Goal: Check status: Check status

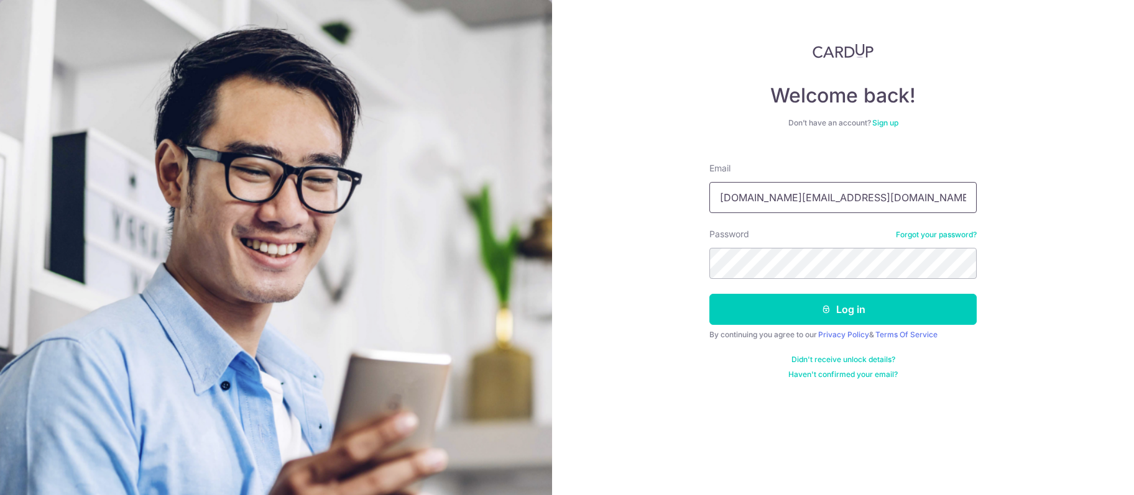
click at [788, 213] on input "[DOMAIN_NAME][EMAIL_ADDRESS][DOMAIN_NAME]" at bounding box center [842, 197] width 267 height 31
type input "[DOMAIN_NAME][EMAIL_ADDRESS][DOMAIN_NAME]"
click at [788, 313] on button "Log in" at bounding box center [842, 309] width 267 height 31
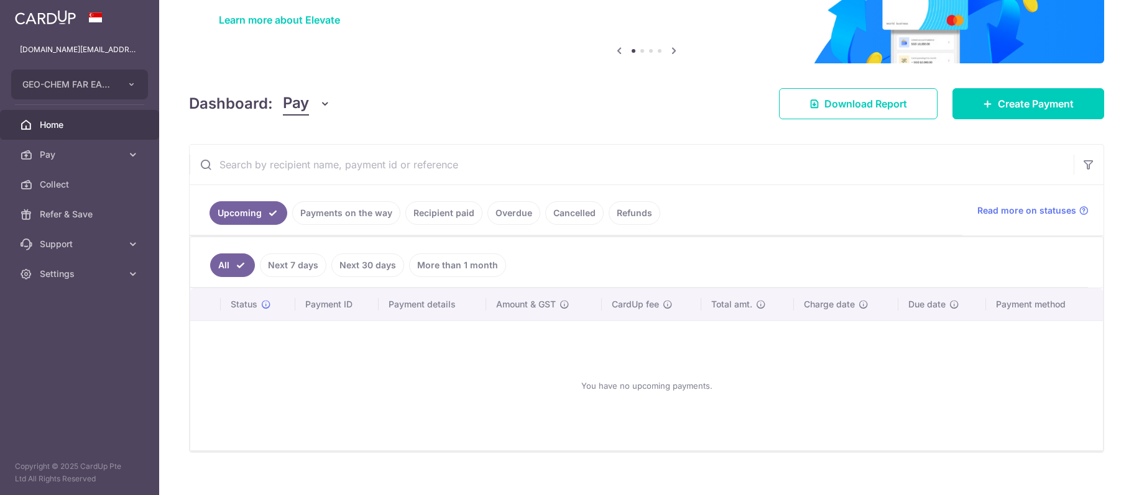
click at [340, 214] on link "Payments on the way" at bounding box center [346, 213] width 108 height 24
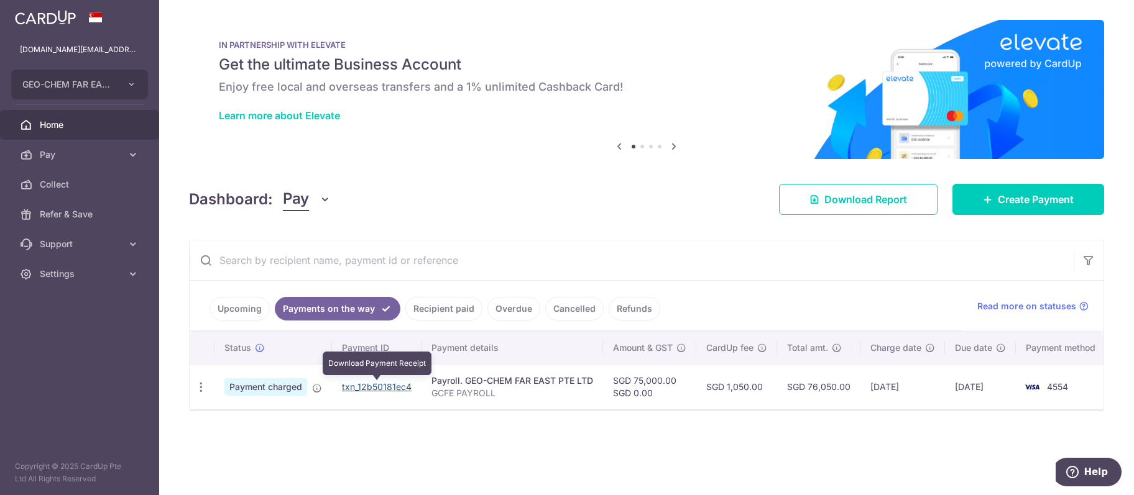
click at [388, 389] on link "txn_12b50181ec4" at bounding box center [377, 387] width 70 height 11
click at [201, 385] on icon "button" at bounding box center [201, 387] width 13 height 13
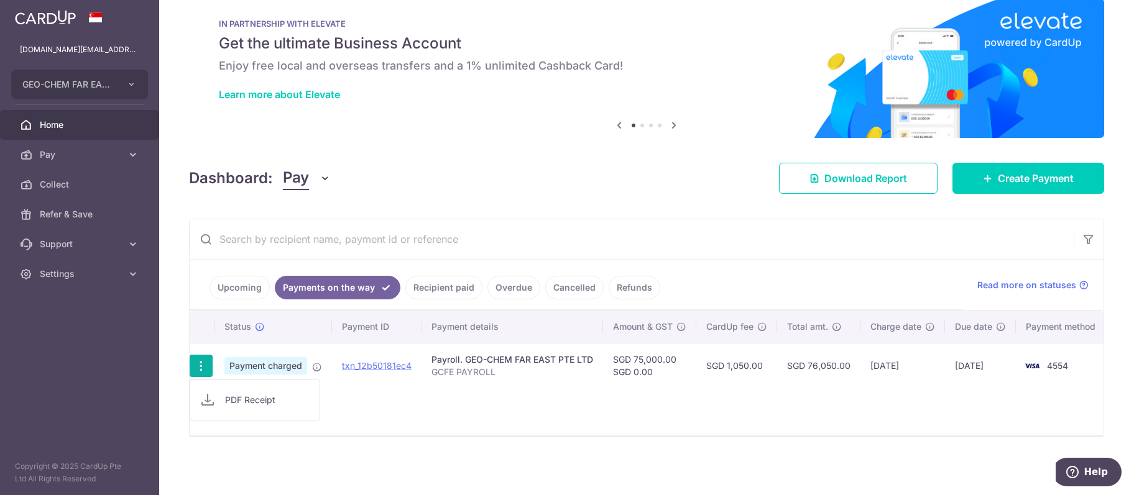
click at [364, 392] on div "Status Payment ID Payment details Amount & GST CardUp fee Total amt. Charge dat…" at bounding box center [647, 373] width 914 height 125
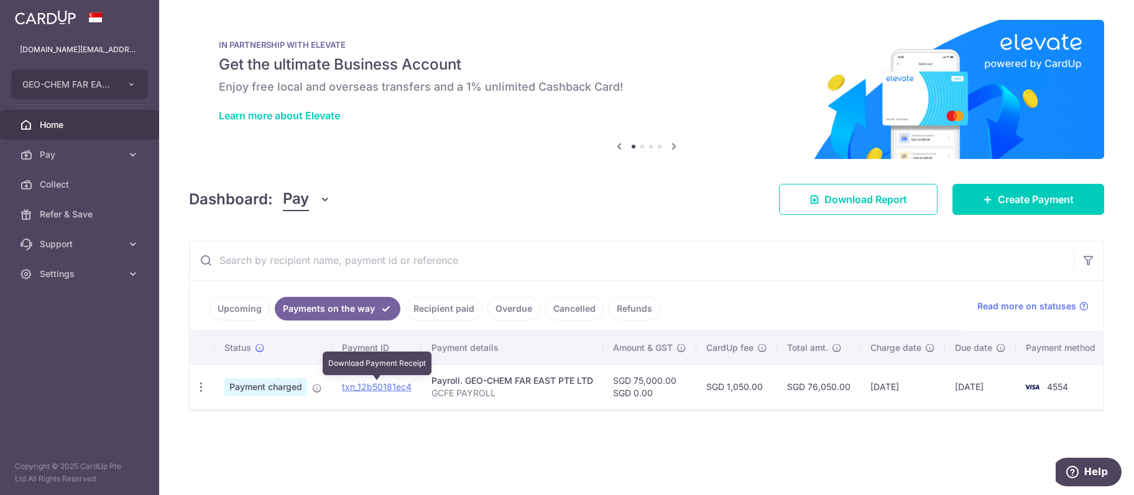
scroll to position [0, 0]
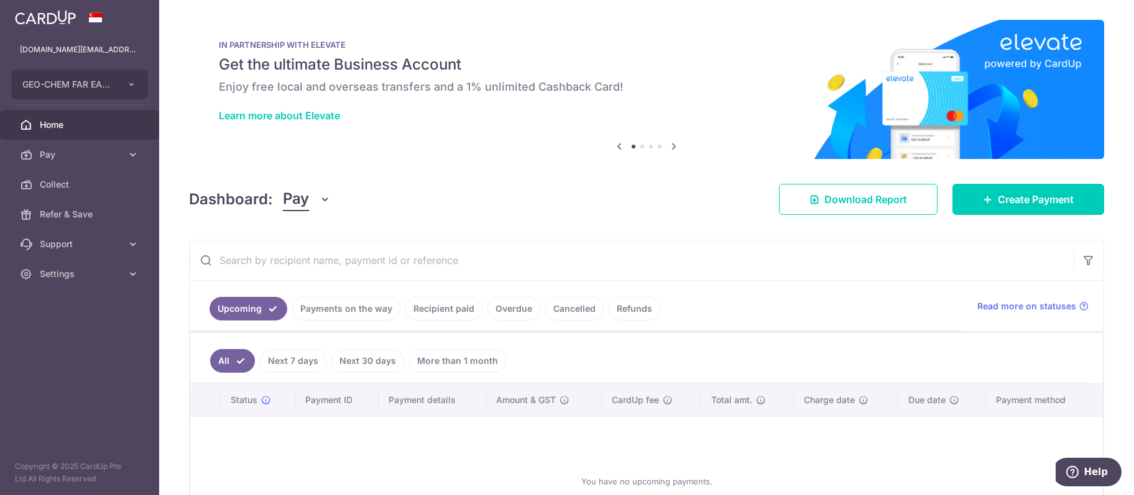
click at [344, 301] on link "Payments on the way" at bounding box center [346, 309] width 108 height 24
